Goal: Transaction & Acquisition: Subscribe to service/newsletter

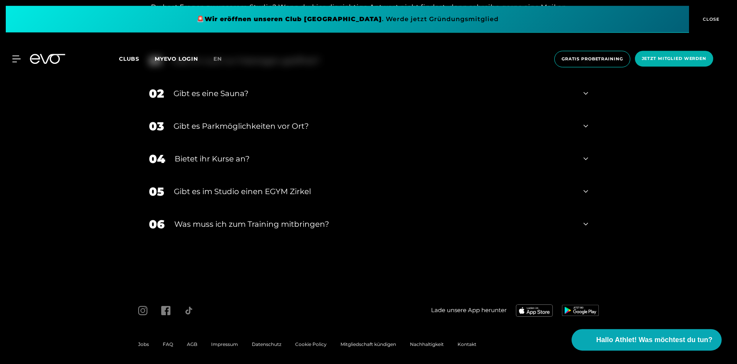
scroll to position [2616, 0]
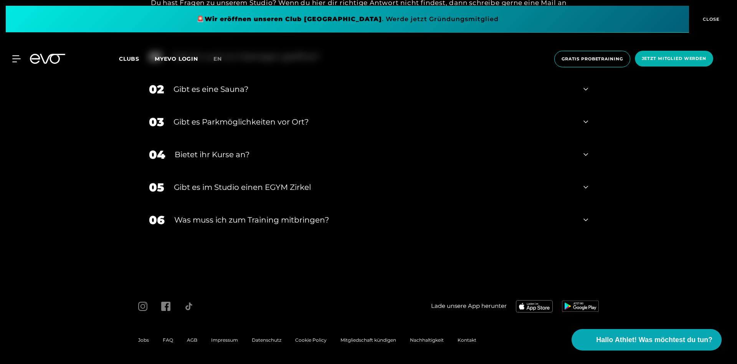
click at [223, 341] on span "Impressum" at bounding box center [224, 340] width 27 height 6
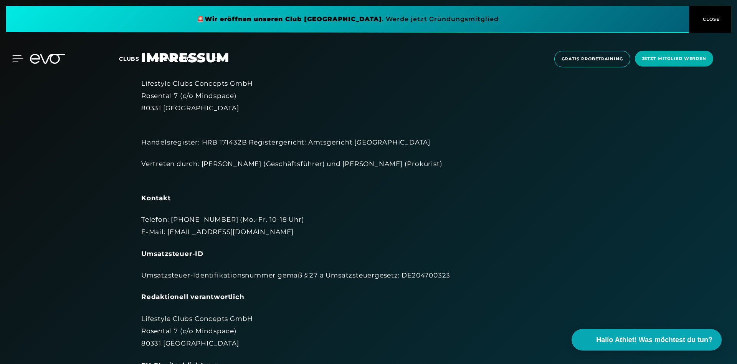
click at [18, 56] on div "MyEVO Login Über EVO Mitgliedschaften Probetraining TAGESPASS EVO Studios [GEOG…" at bounding box center [369, 59] width 734 height 29
click at [17, 57] on icon at bounding box center [17, 58] width 11 height 7
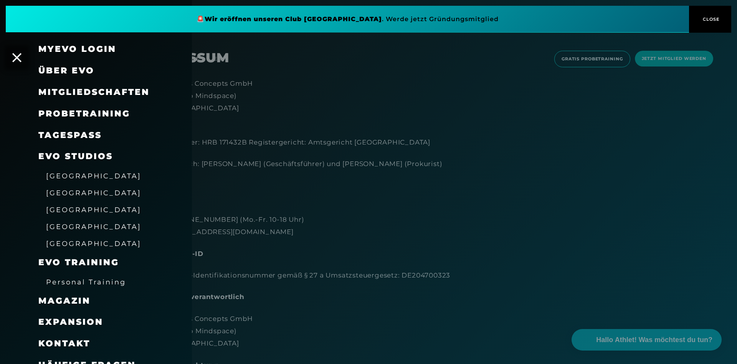
click at [90, 89] on span "Mitgliedschaften" at bounding box center [93, 92] width 111 height 10
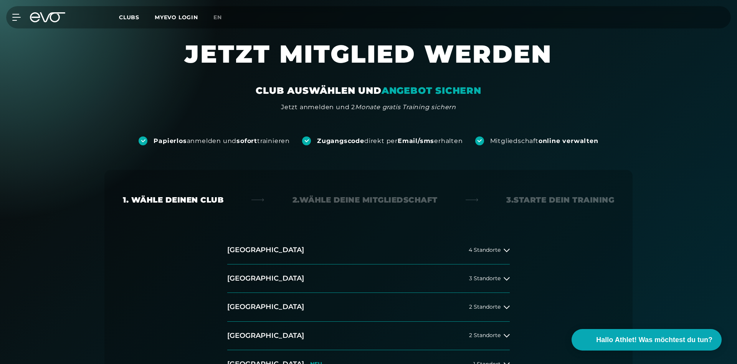
scroll to position [117, 0]
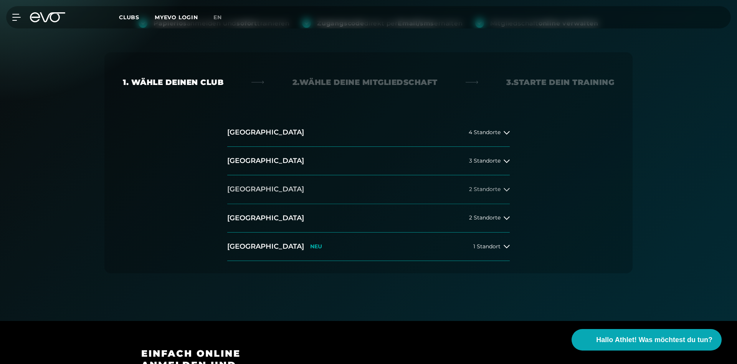
click at [476, 190] on span "2 Standorte" at bounding box center [484, 189] width 31 height 6
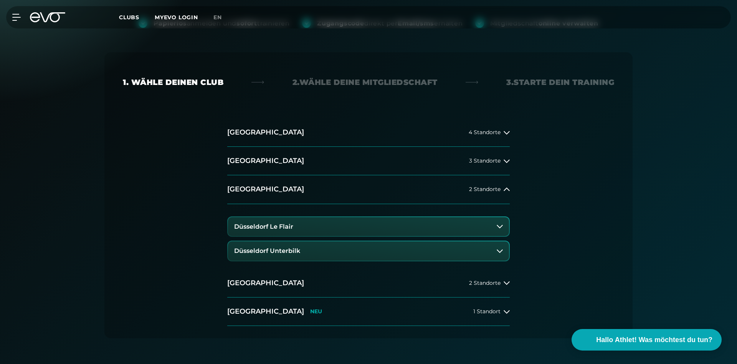
click at [295, 225] on button "Düsseldorf Le Flair" at bounding box center [368, 226] width 281 height 19
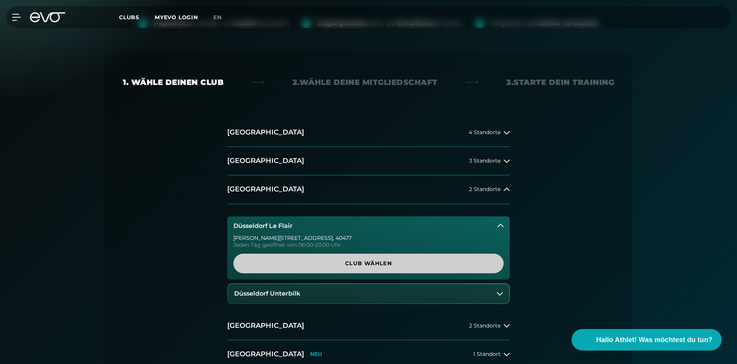
click at [390, 264] on span "Club wählen" at bounding box center [368, 263] width 233 height 8
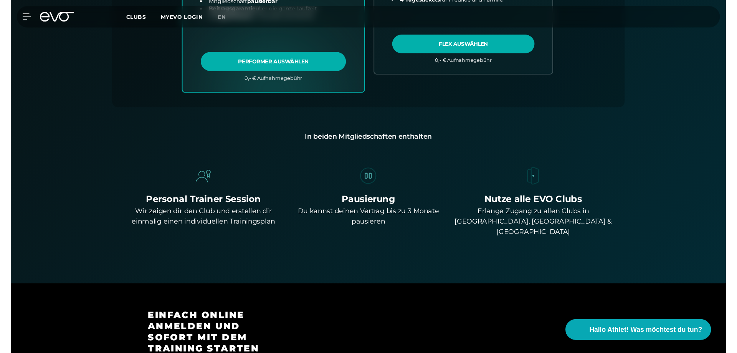
scroll to position [209, 0]
